Goal: Navigation & Orientation: Find specific page/section

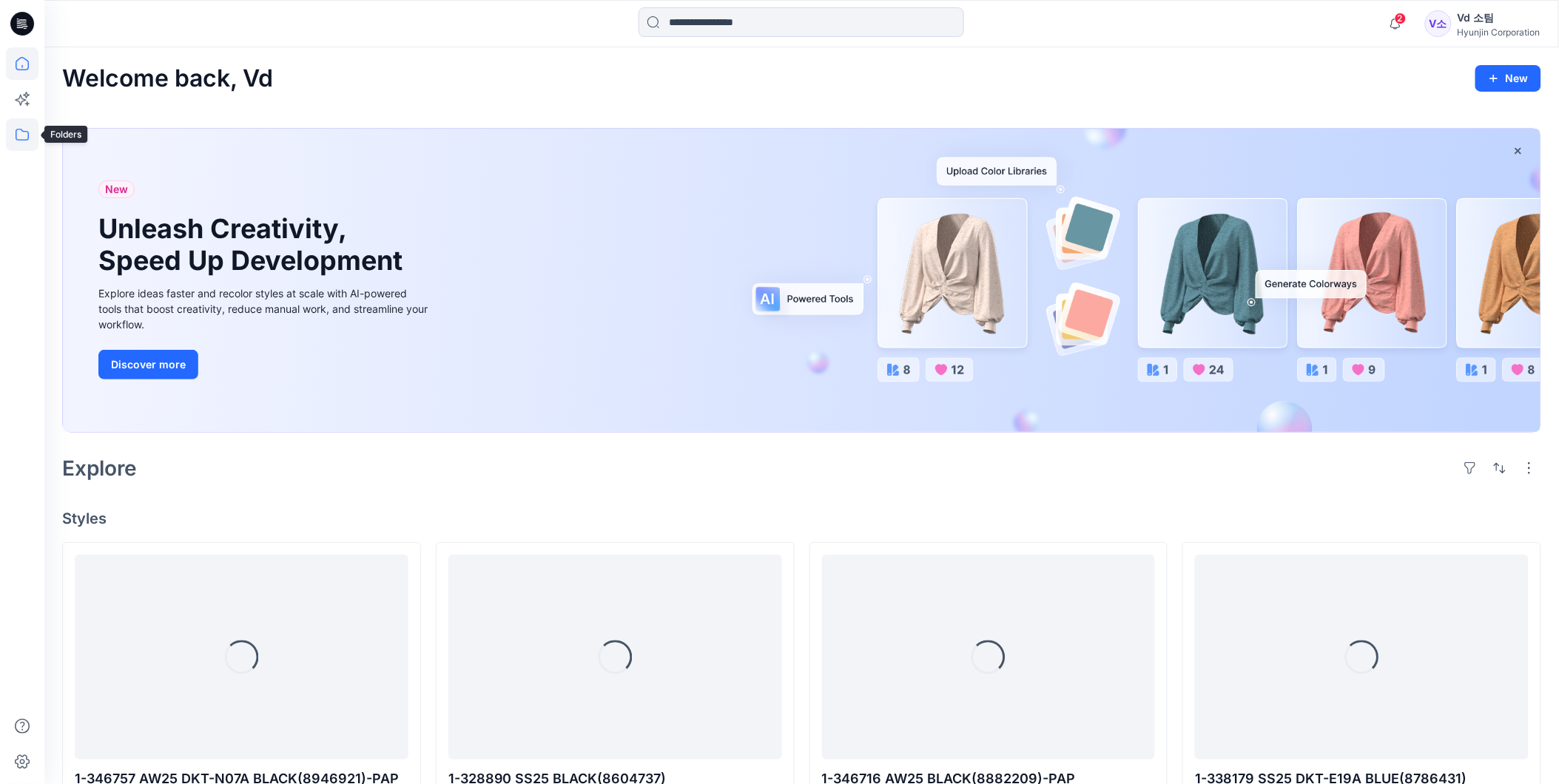
click at [30, 137] on icon at bounding box center [22, 135] width 33 height 33
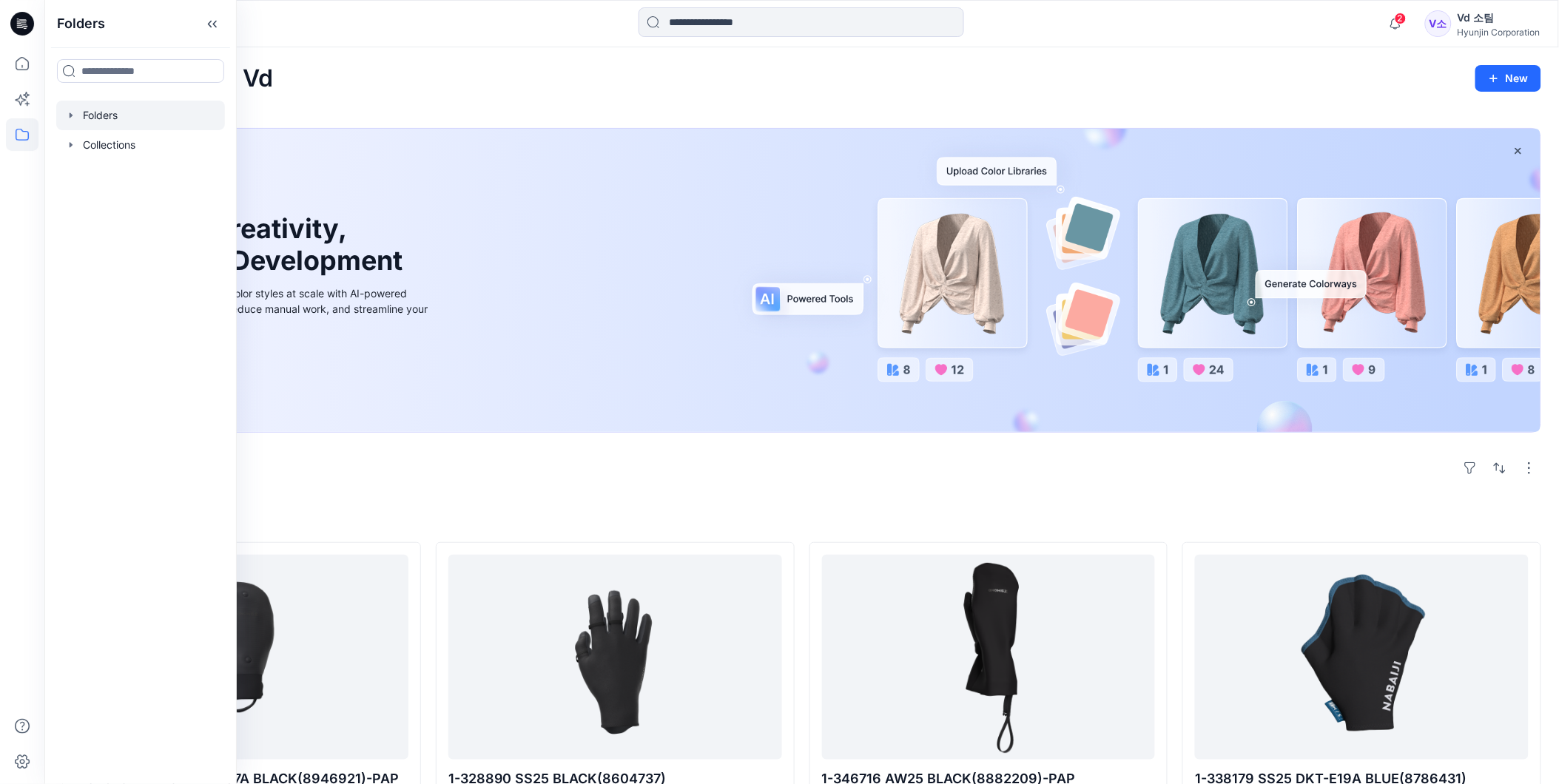
click at [102, 128] on div at bounding box center [141, 115] width 168 height 29
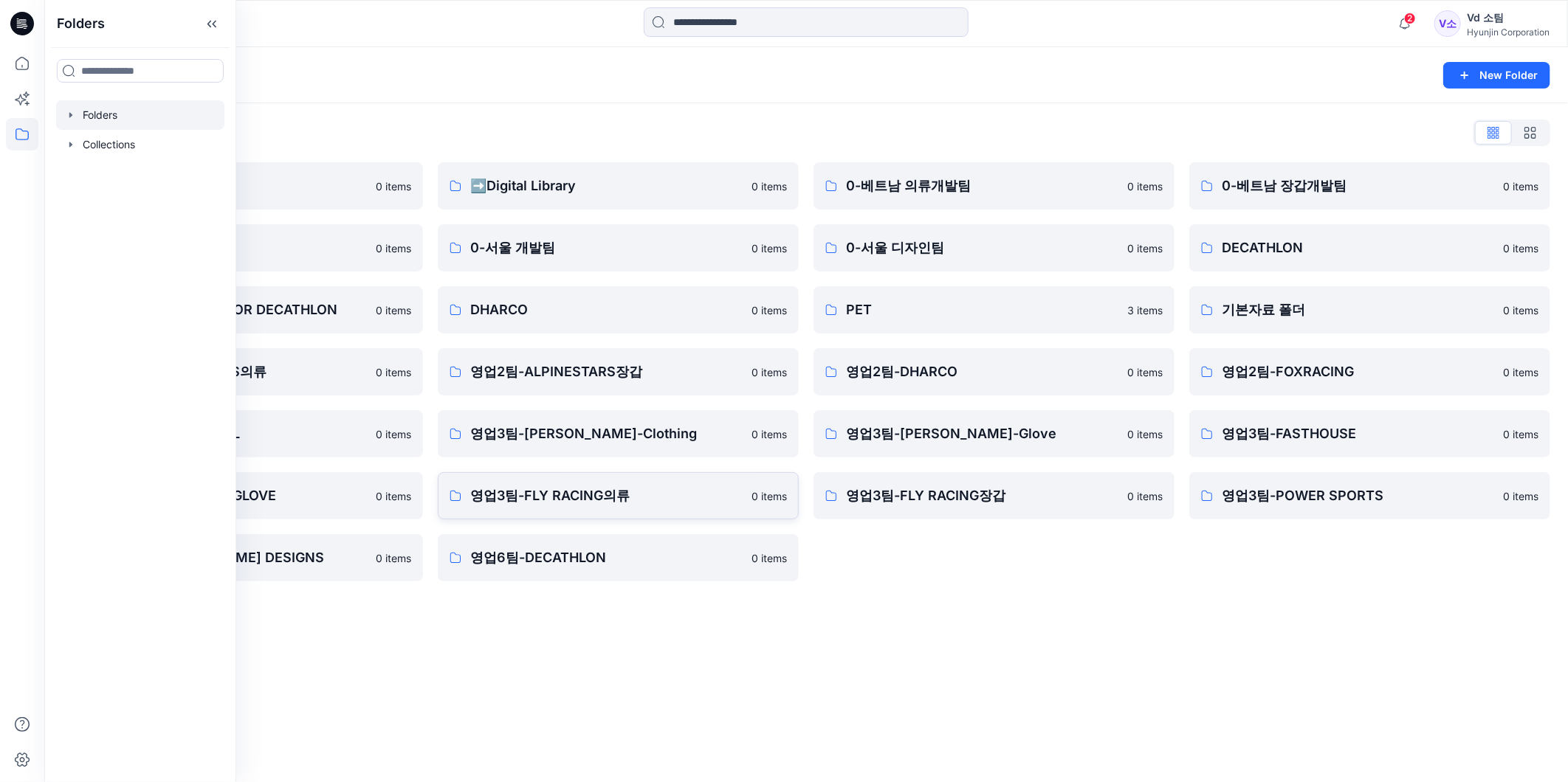
click at [580, 485] on p "영업3팀-FLY RACING의류" at bounding box center [606, 495] width 272 height 20
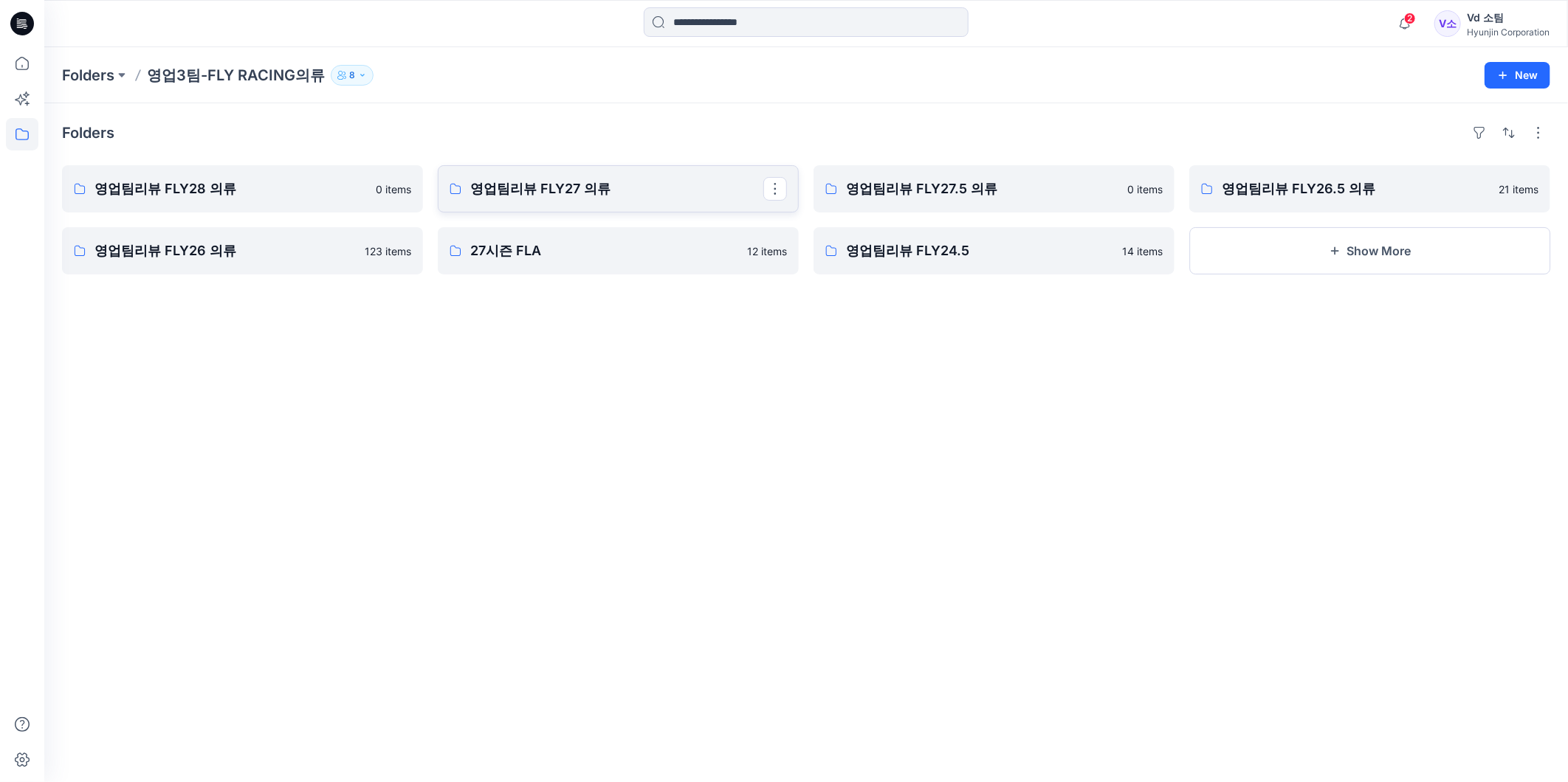
click at [587, 197] on p "영업팀리뷰 FLY27 의류" at bounding box center [616, 188] width 293 height 20
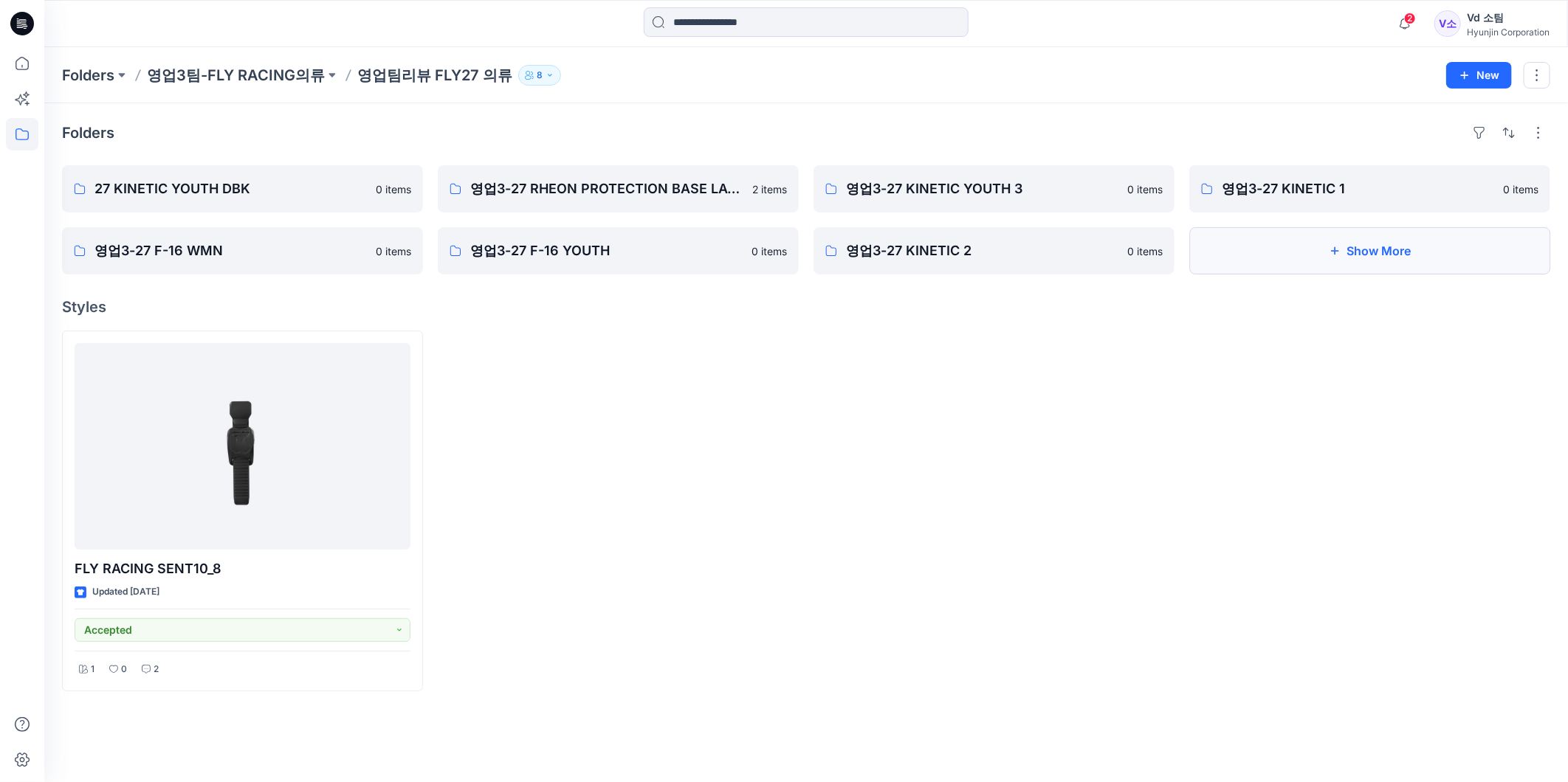
click at [1285, 266] on button "Show More" at bounding box center [1370, 251] width 361 height 47
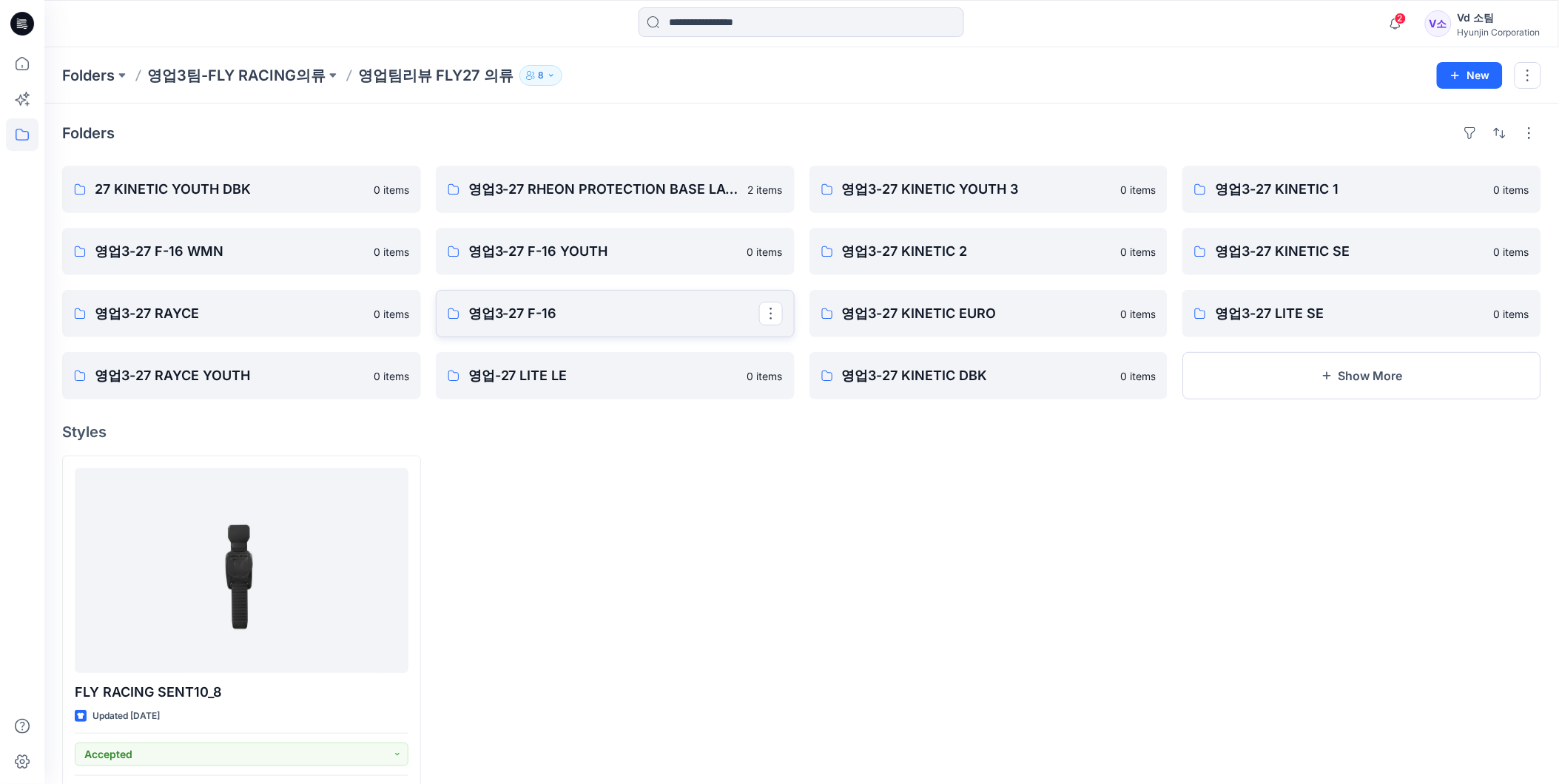
click at [620, 309] on p "영업3-27 F-16" at bounding box center [614, 313] width 291 height 20
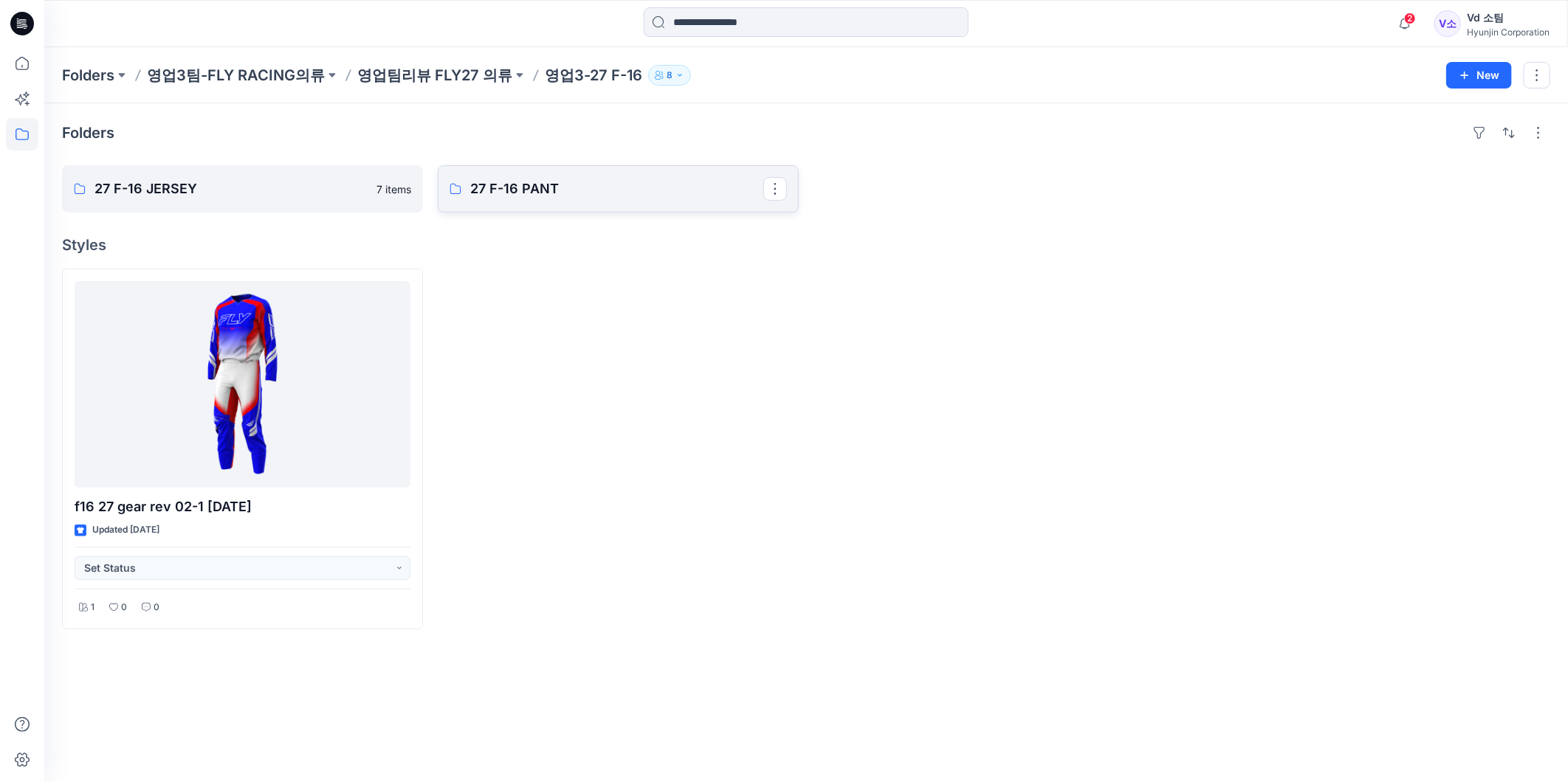
click at [653, 177] on link "27 F-16 PANT" at bounding box center [618, 189] width 361 height 47
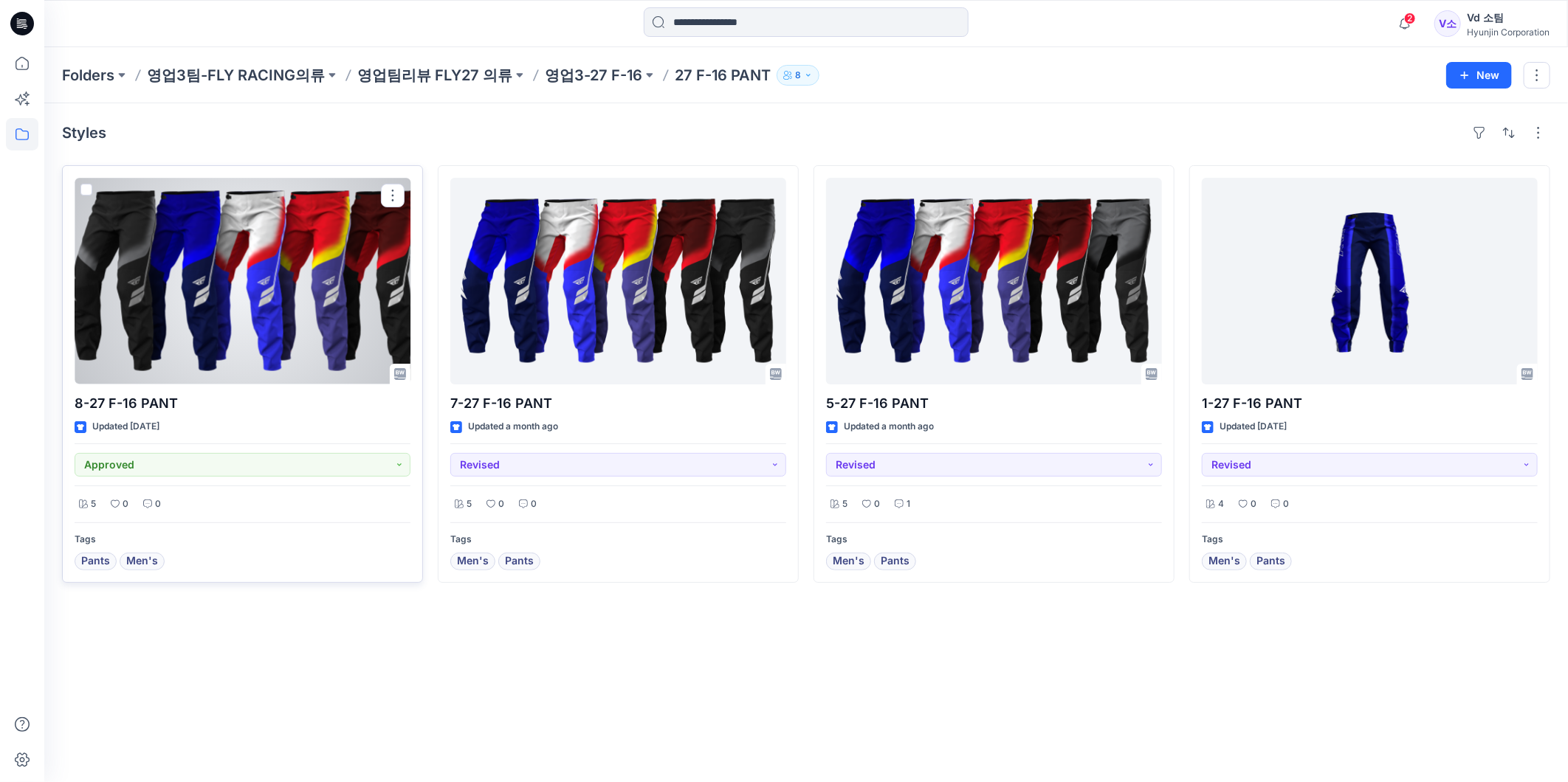
click at [246, 284] on div at bounding box center [242, 281] width 336 height 206
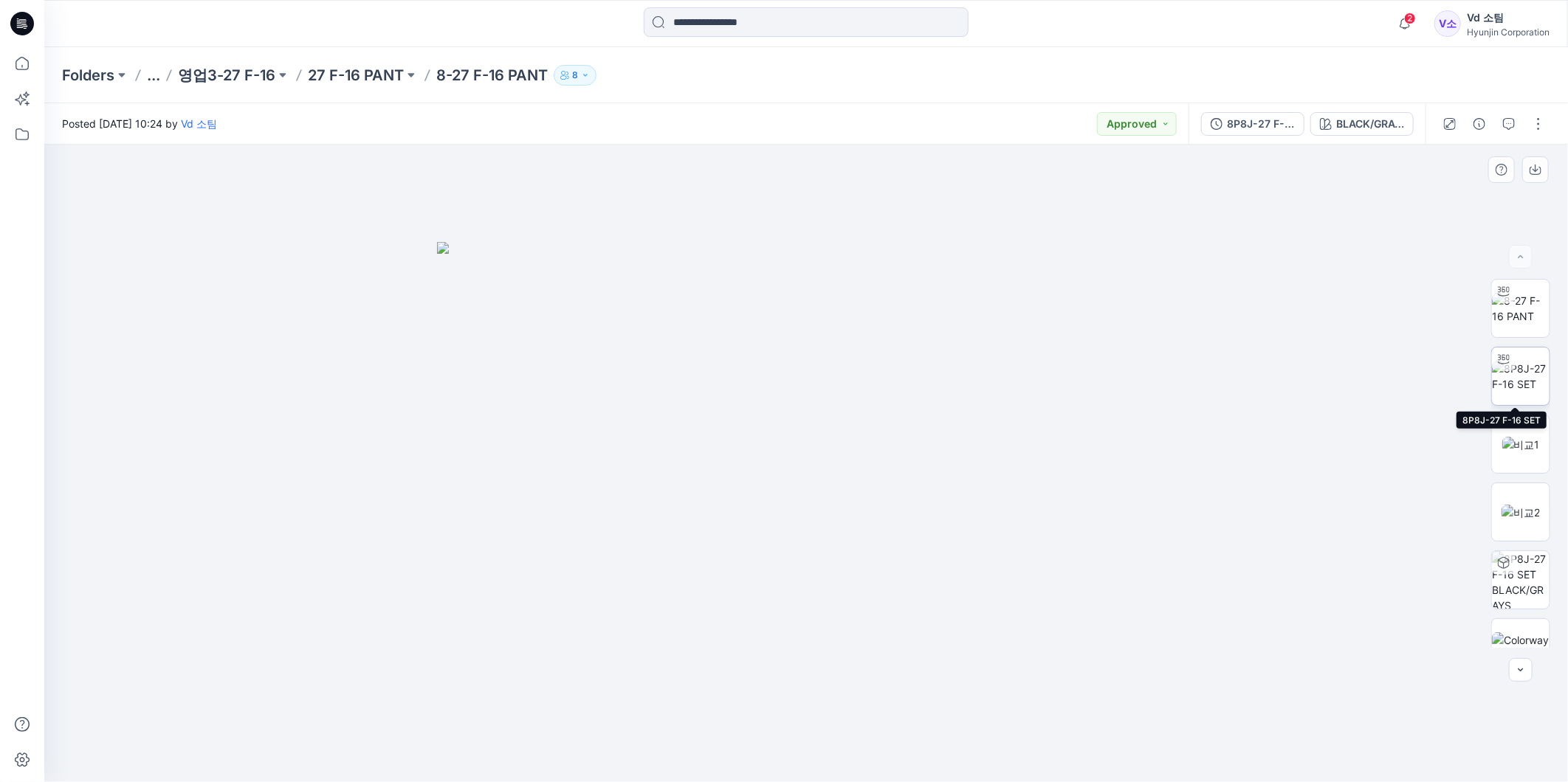
click at [1531, 390] on img at bounding box center [1521, 376] width 58 height 31
click at [24, 126] on icon at bounding box center [22, 135] width 33 height 33
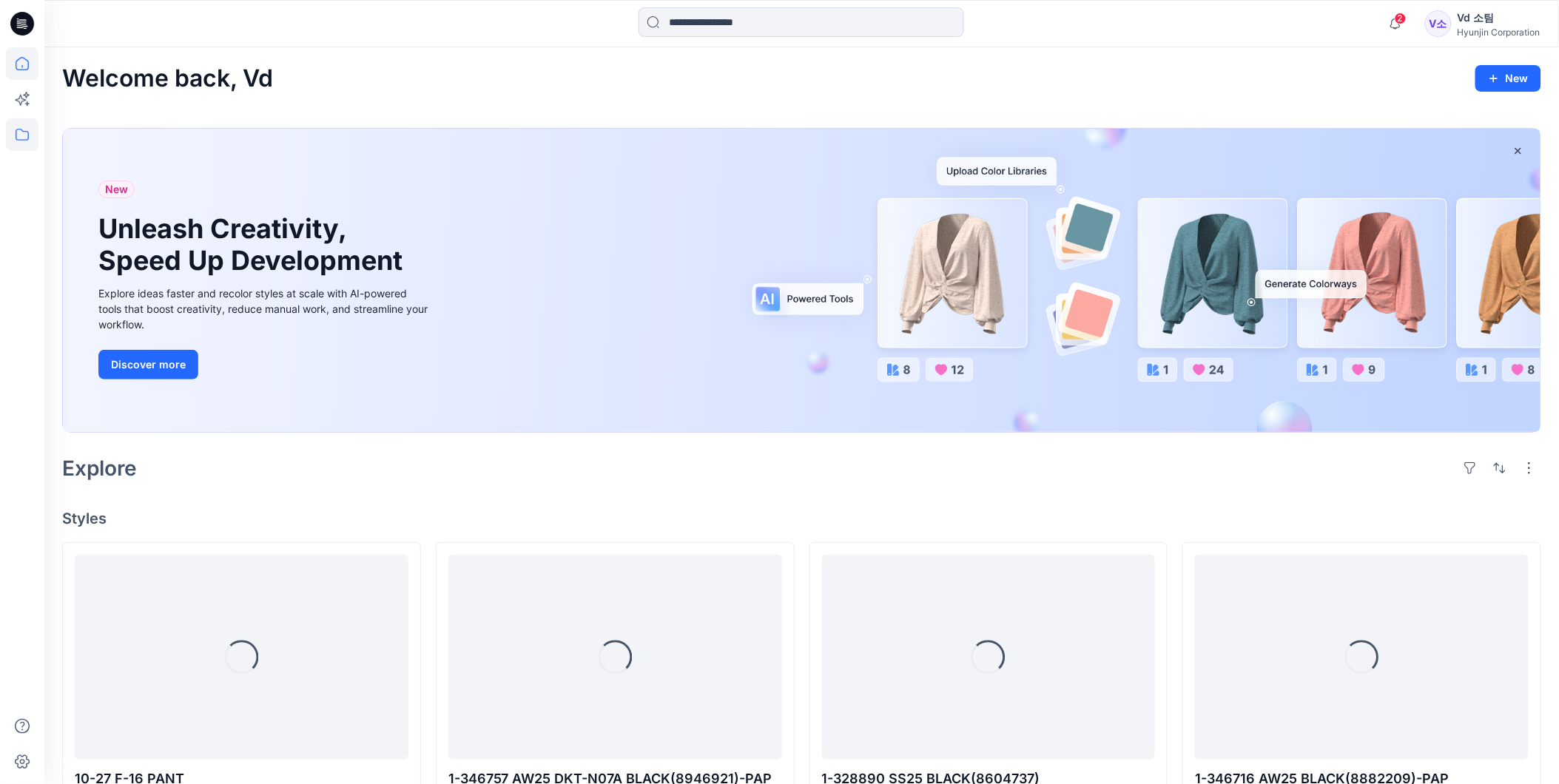
click at [31, 138] on icon at bounding box center [22, 135] width 33 height 33
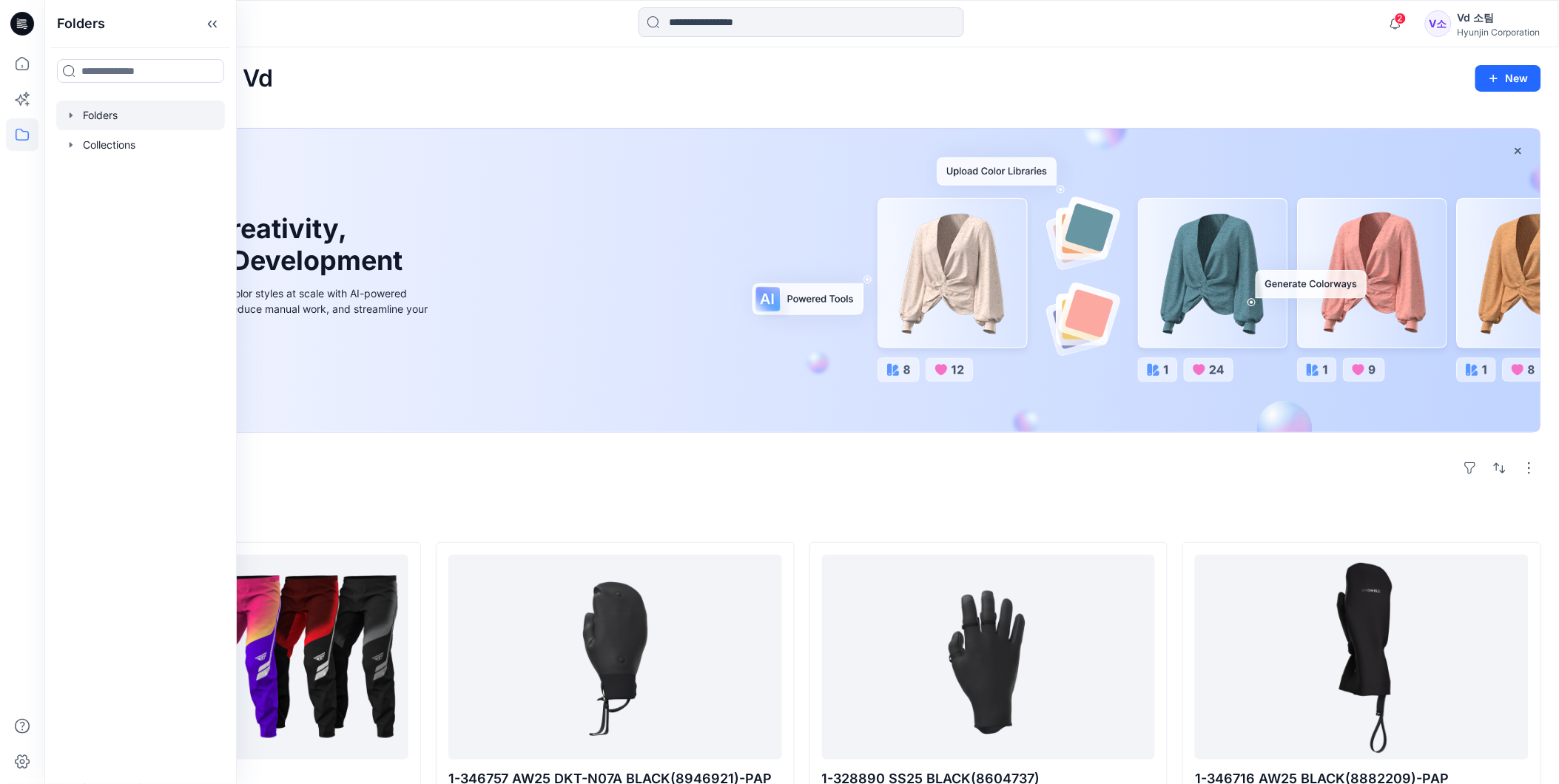
click at [101, 123] on div at bounding box center [141, 115] width 168 height 29
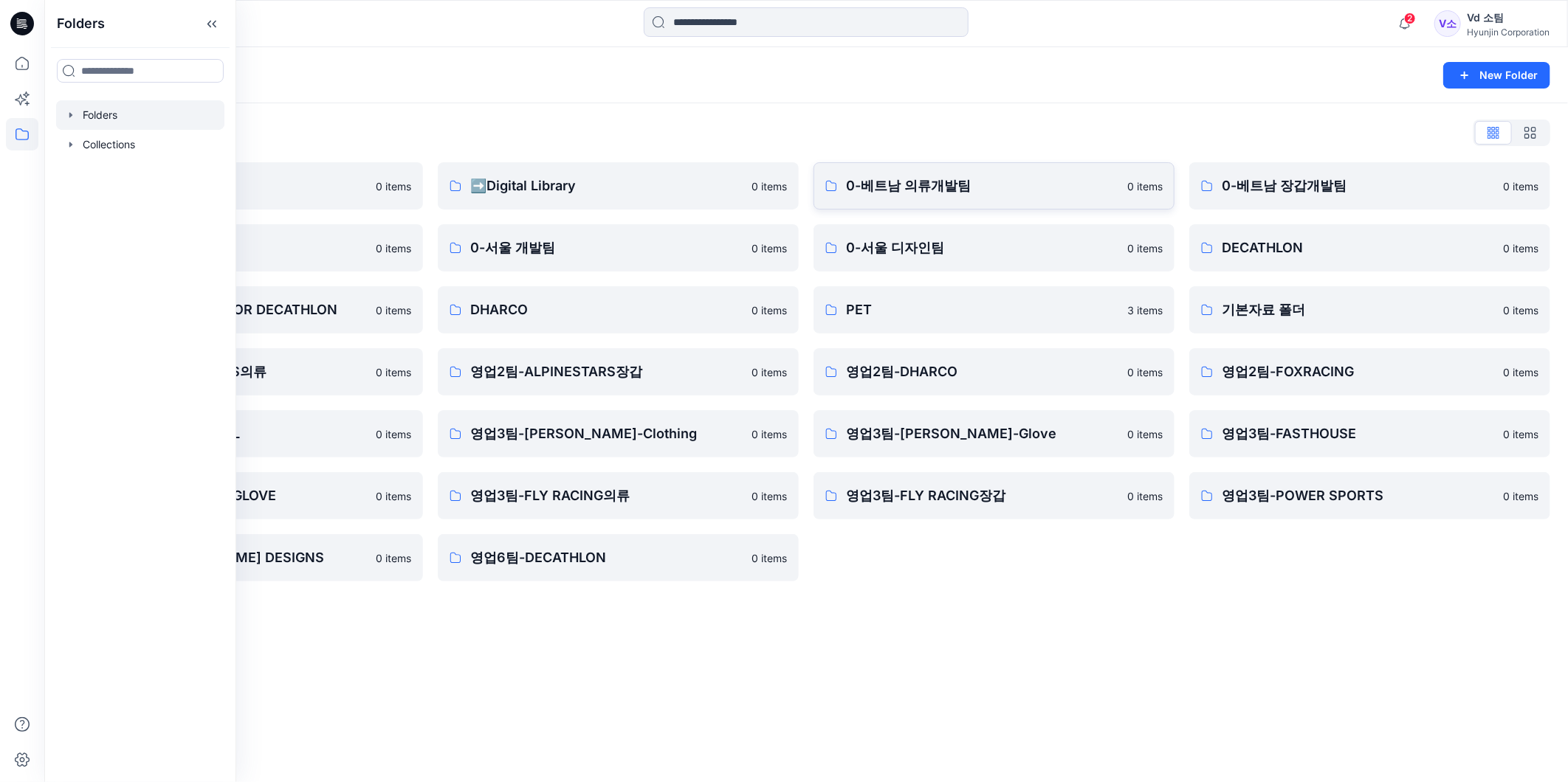
click at [933, 180] on p "0-베트남 의류개발팀" at bounding box center [982, 185] width 272 height 20
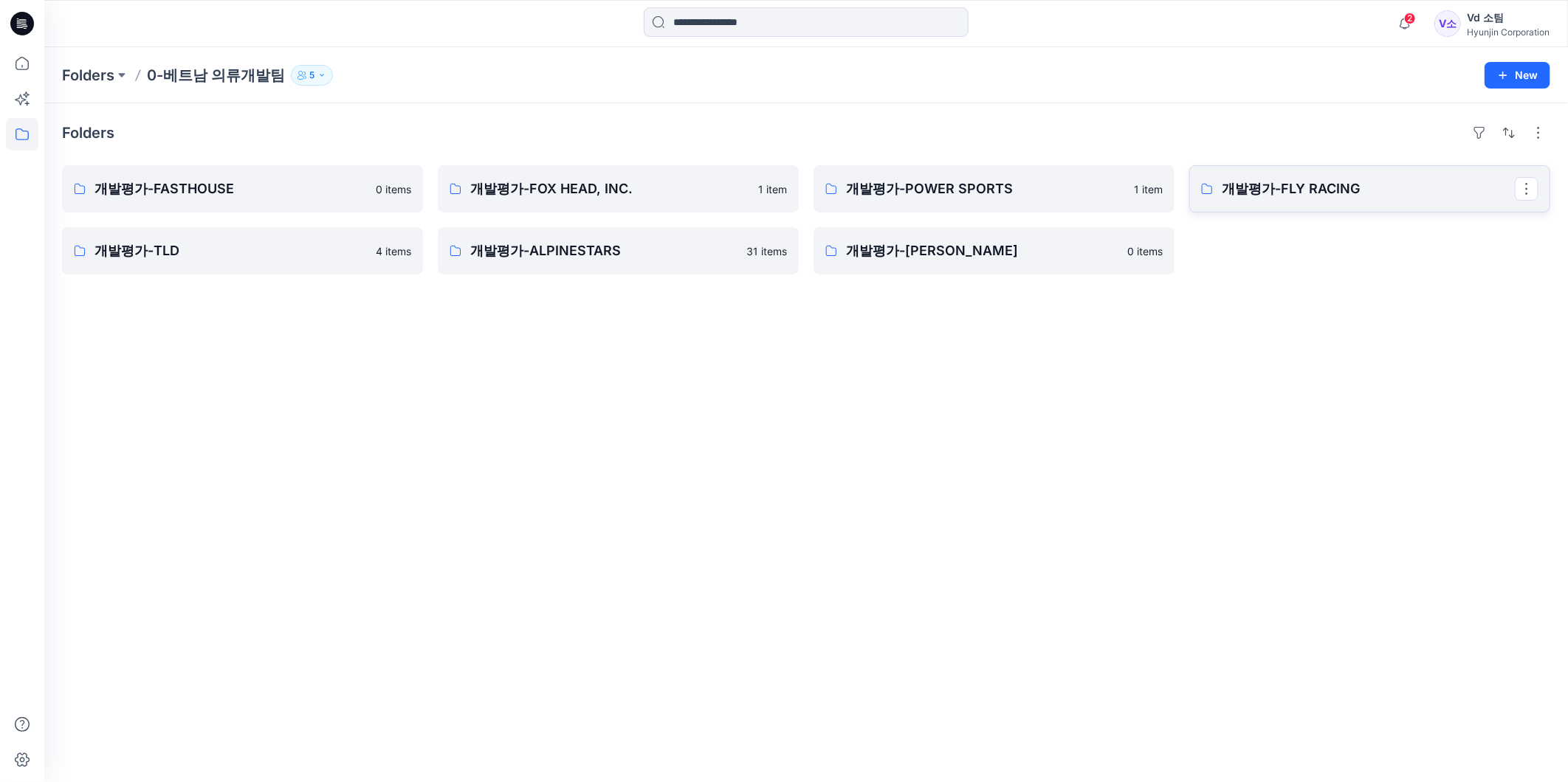
click at [1260, 190] on p "개발평가-FLY RACING" at bounding box center [1367, 188] width 293 height 20
